Goal: Task Accomplishment & Management: Manage account settings

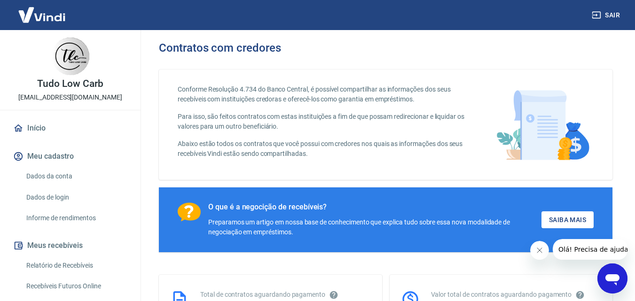
scroll to position [94, 0]
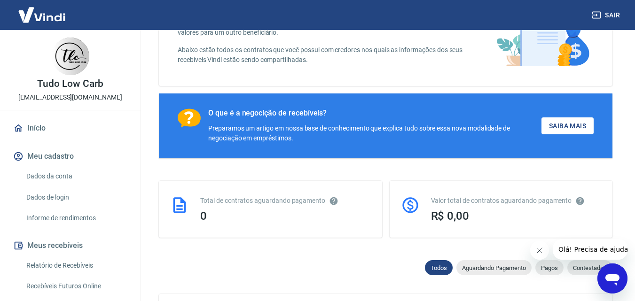
click at [542, 249] on icon "Fechar mensagem da empresa" at bounding box center [539, 251] width 8 height 8
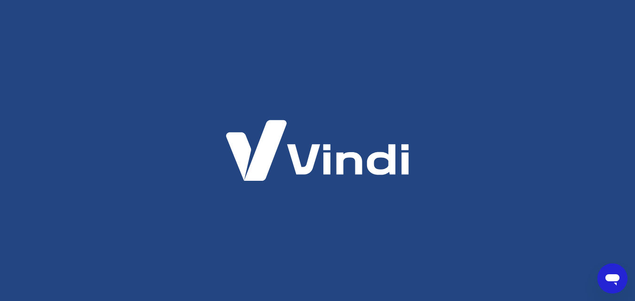
scroll to position [0, 0]
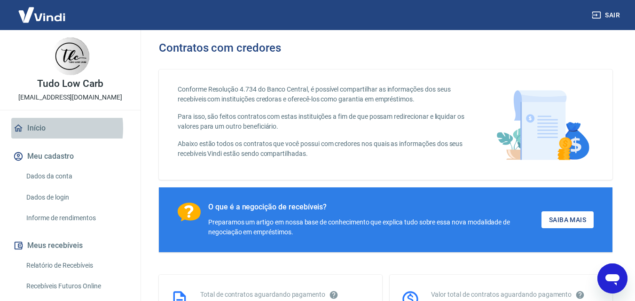
drag, startPoint x: 36, startPoint y: 128, endPoint x: 50, endPoint y: 128, distance: 14.1
click at [36, 128] on link "Início" at bounding box center [70, 128] width 118 height 21
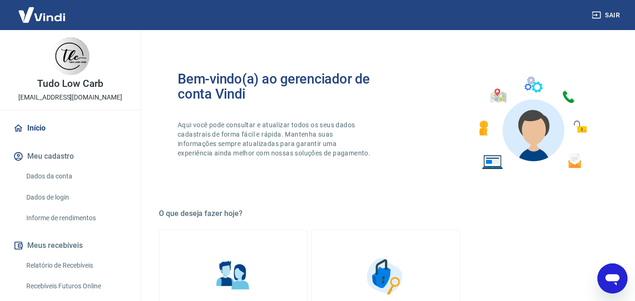
click at [50, 17] on img at bounding box center [41, 14] width 61 height 29
click at [615, 17] on button "Sair" at bounding box center [607, 15] width 34 height 17
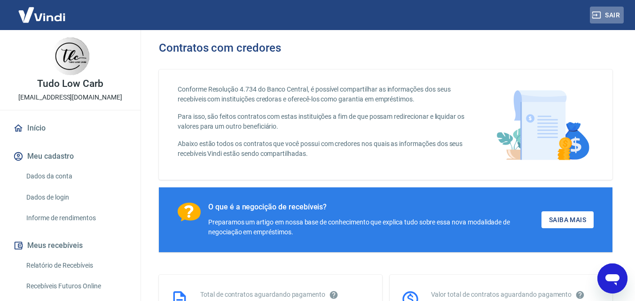
click at [611, 15] on button "Sair" at bounding box center [607, 15] width 34 height 17
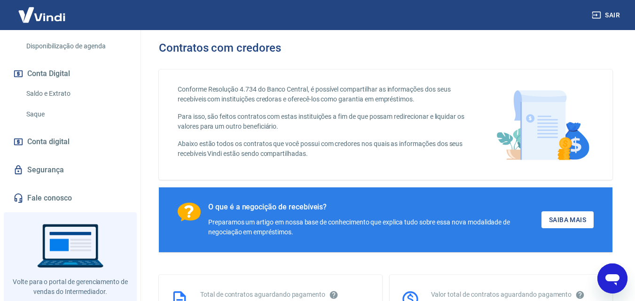
scroll to position [303, 0]
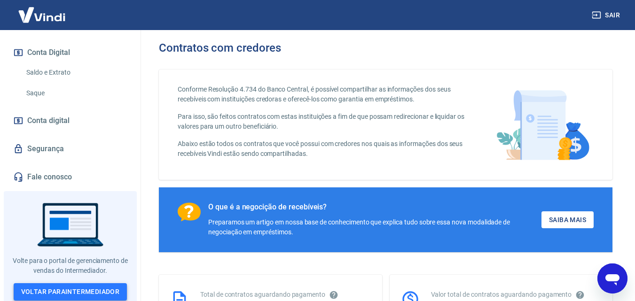
click at [85, 285] on link "Voltar para Intermediador" at bounding box center [71, 291] width 114 height 17
